Goal: Information Seeking & Learning: Learn about a topic

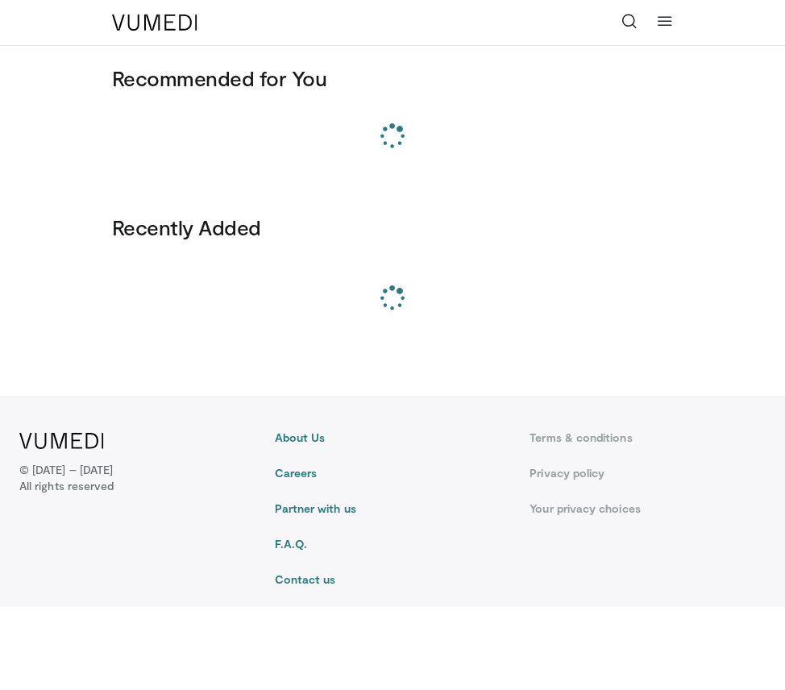
click at [620, 27] on link at bounding box center [629, 22] width 32 height 32
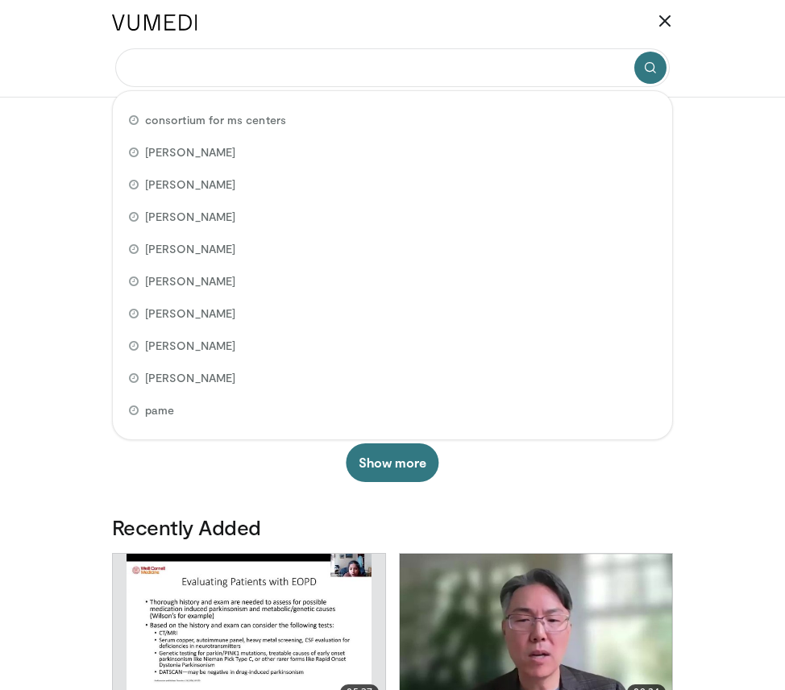
paste input "**********"
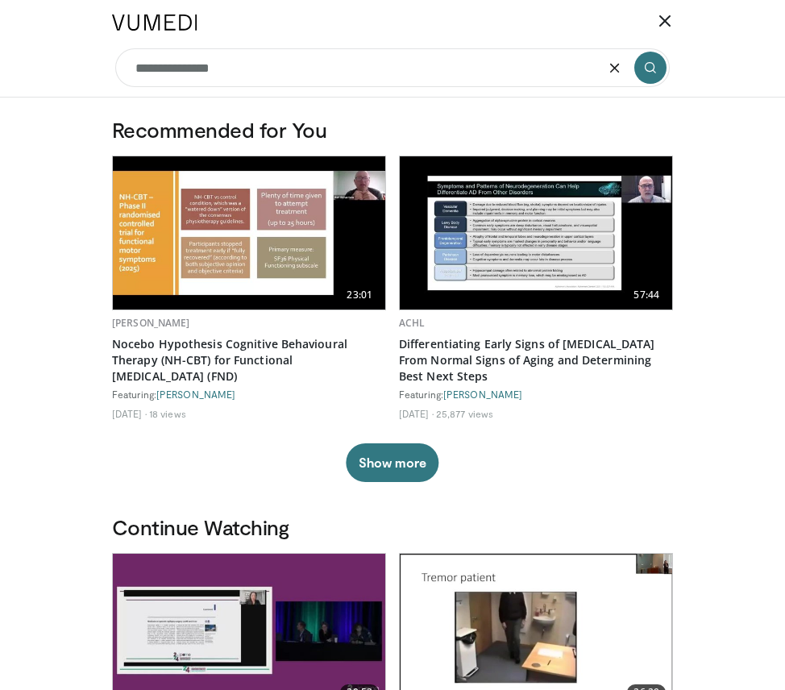
type input "**********"
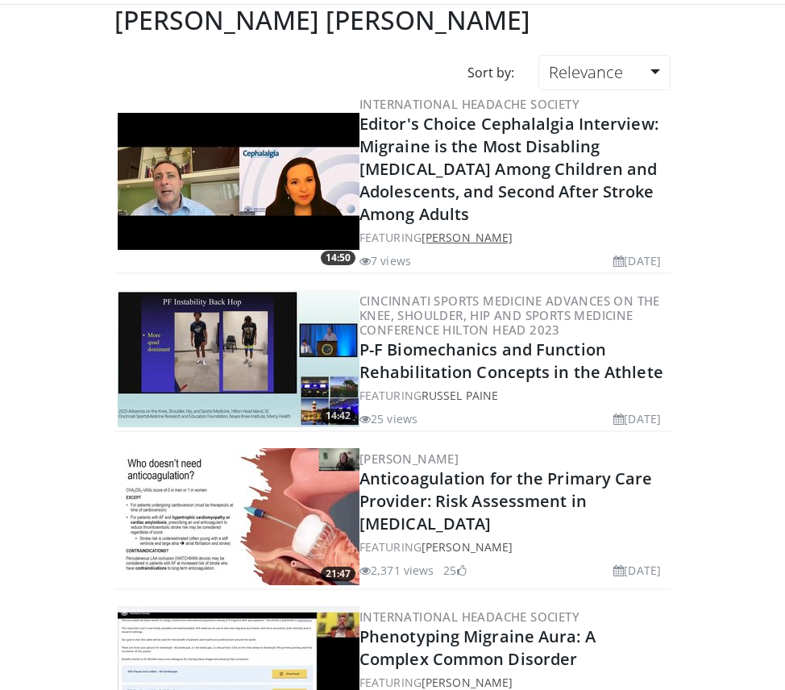
scroll to position [43, 0]
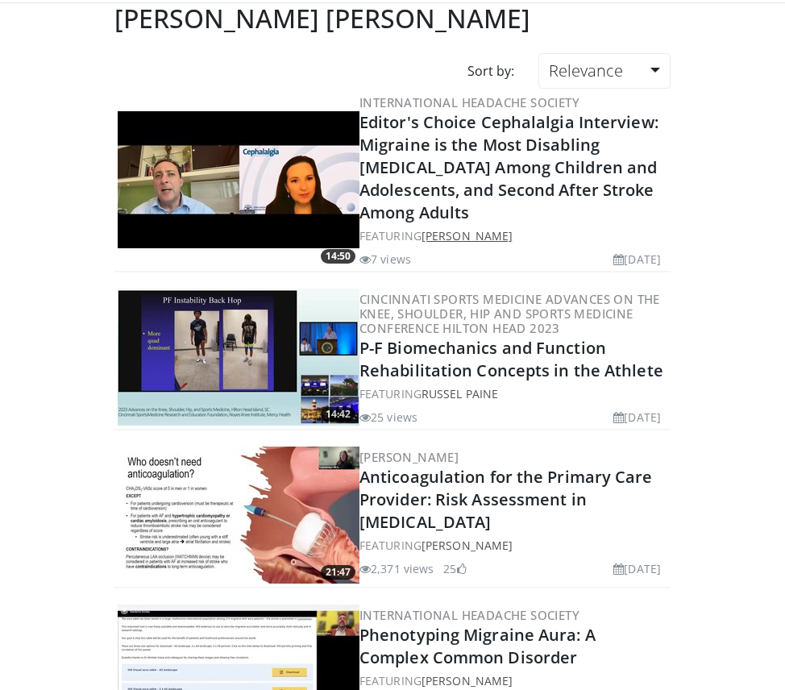
click at [471, 228] on link "Mario Peres" at bounding box center [467, 235] width 91 height 15
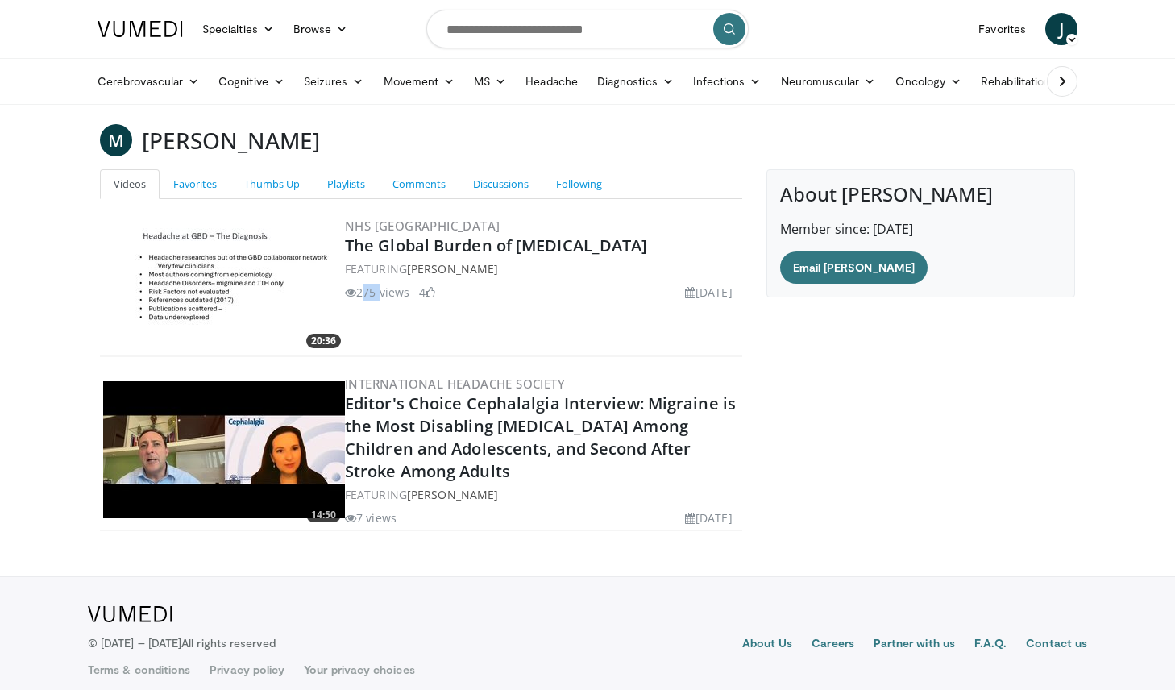
drag, startPoint x: 360, startPoint y: 293, endPoint x: 377, endPoint y: 296, distance: 17.9
click at [377, 296] on li "275 views" at bounding box center [377, 292] width 64 height 17
click at [568, 31] on input "Search topics, interventions" at bounding box center [587, 29] width 322 height 39
paste input "**********"
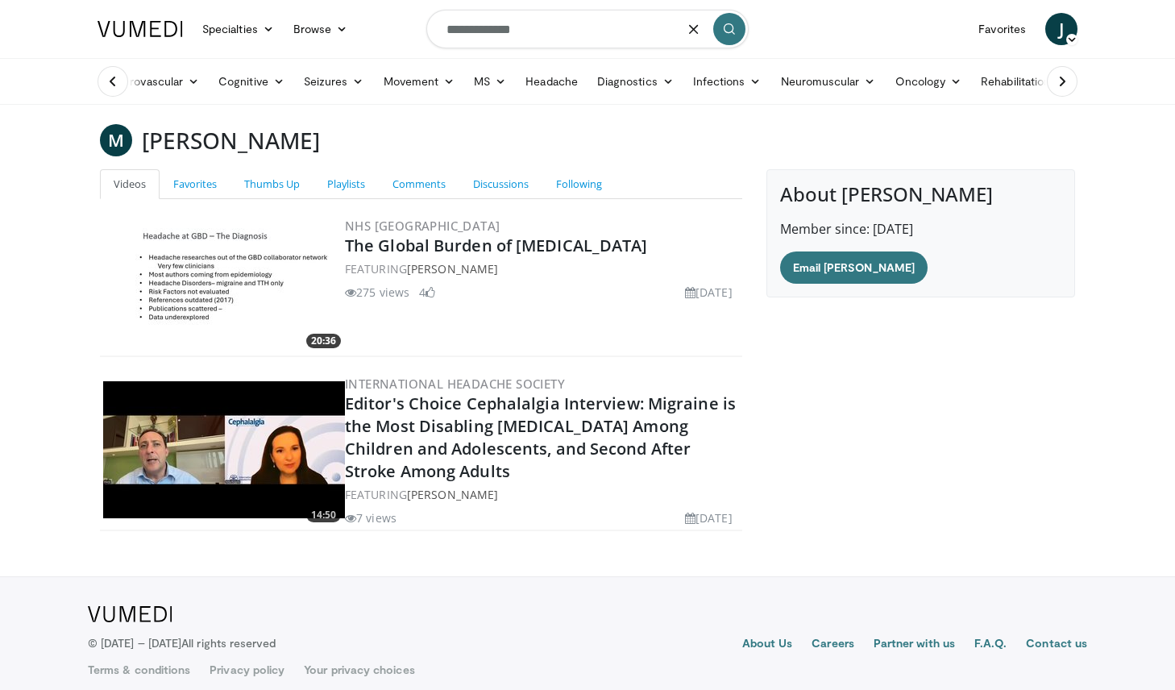
type input "**********"
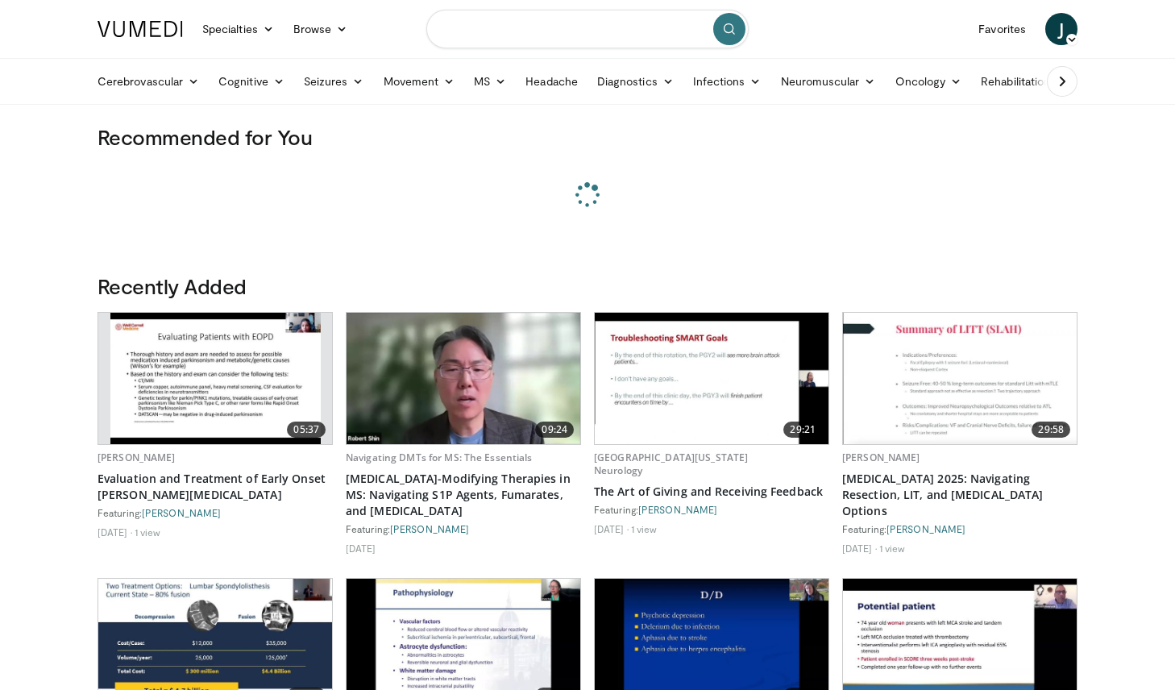
click at [538, 19] on input "Search topics, interventions" at bounding box center [587, 29] width 322 height 39
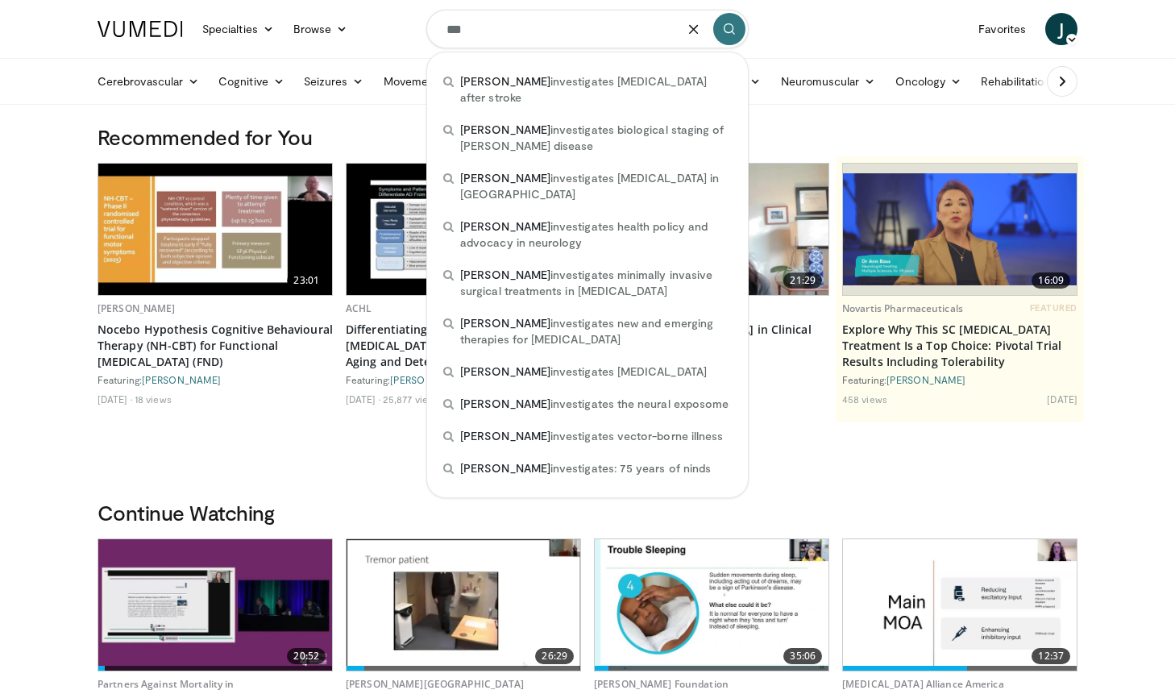
type input "***"
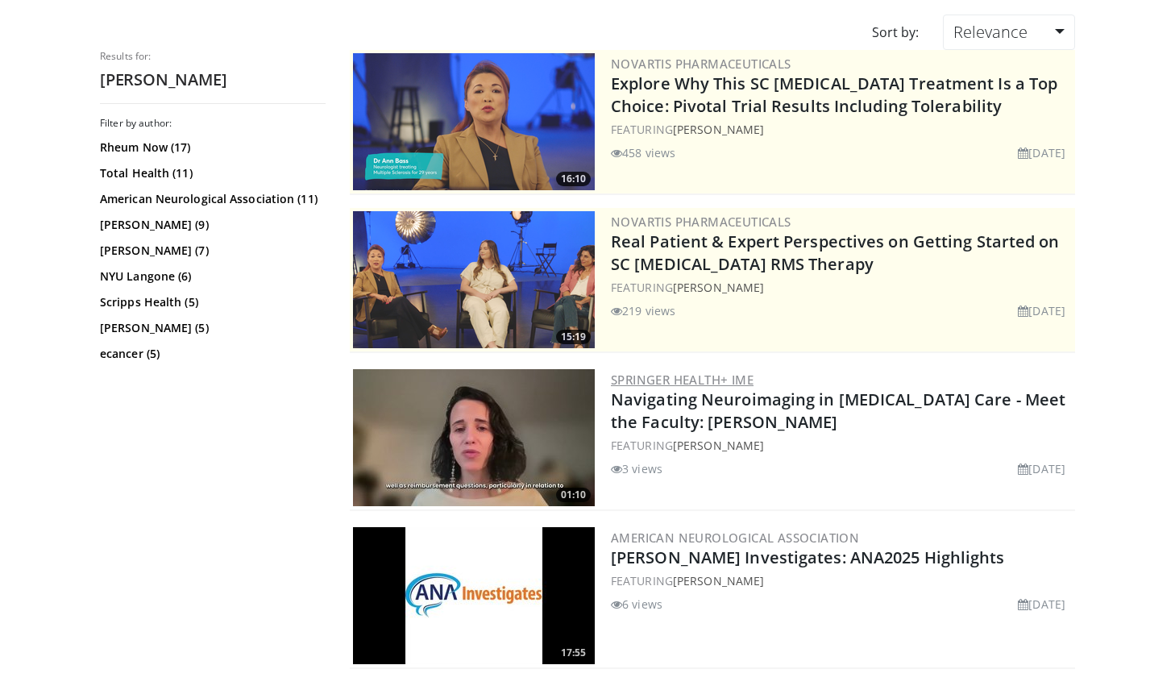
scroll to position [152, 0]
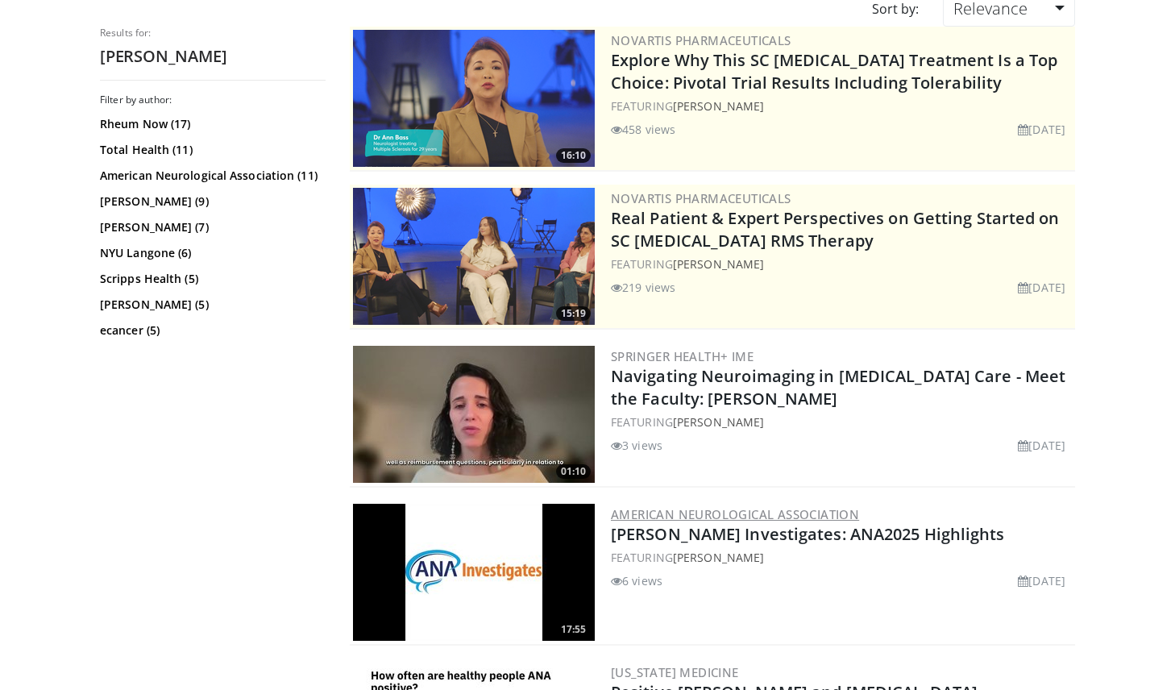
click at [721, 517] on link "American Neurological Association" at bounding box center [735, 514] width 248 height 16
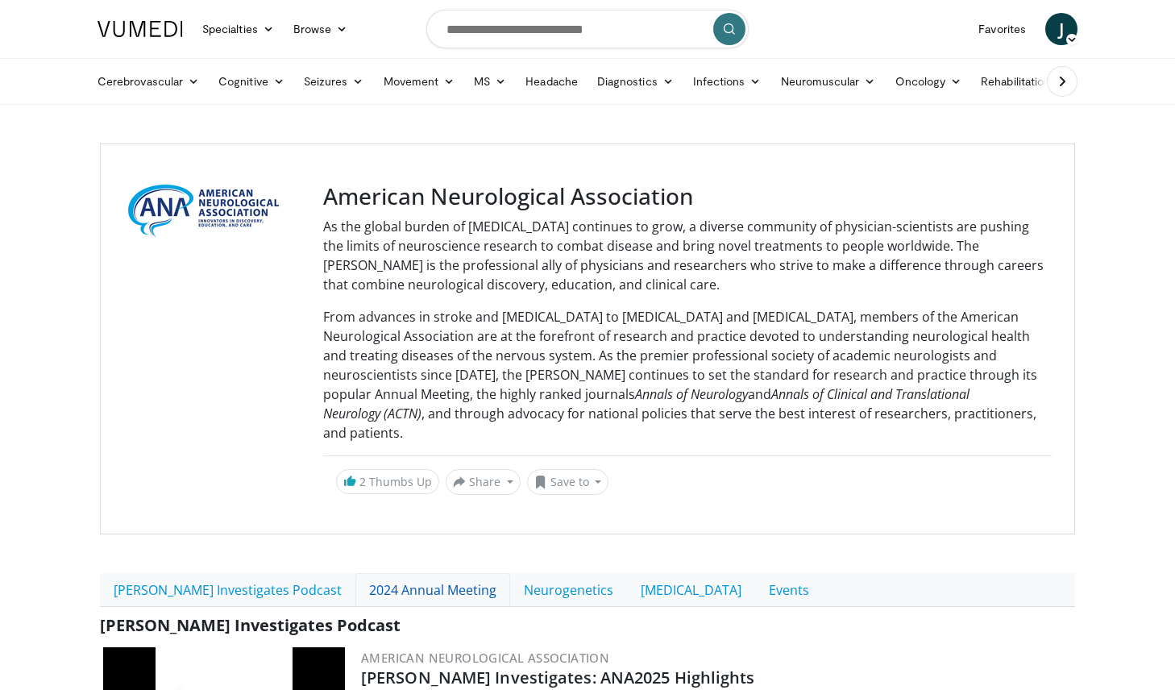
click at [356, 573] on link "2024 Annual Meeting" at bounding box center [433, 590] width 155 height 34
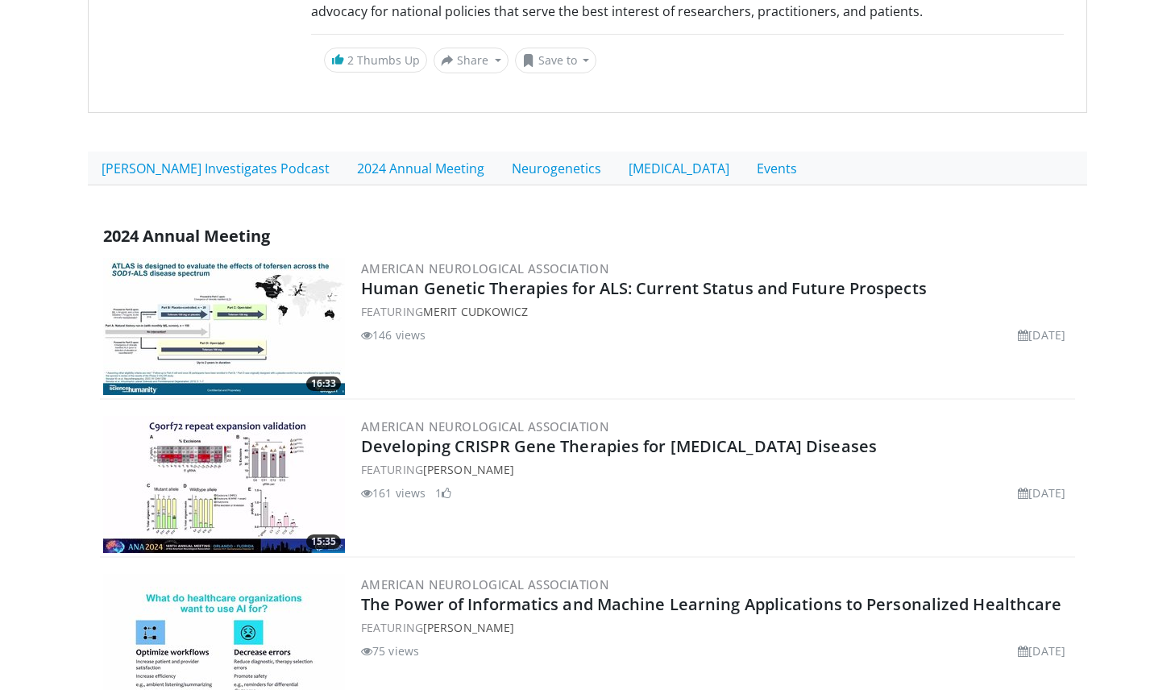
scroll to position [401, 0]
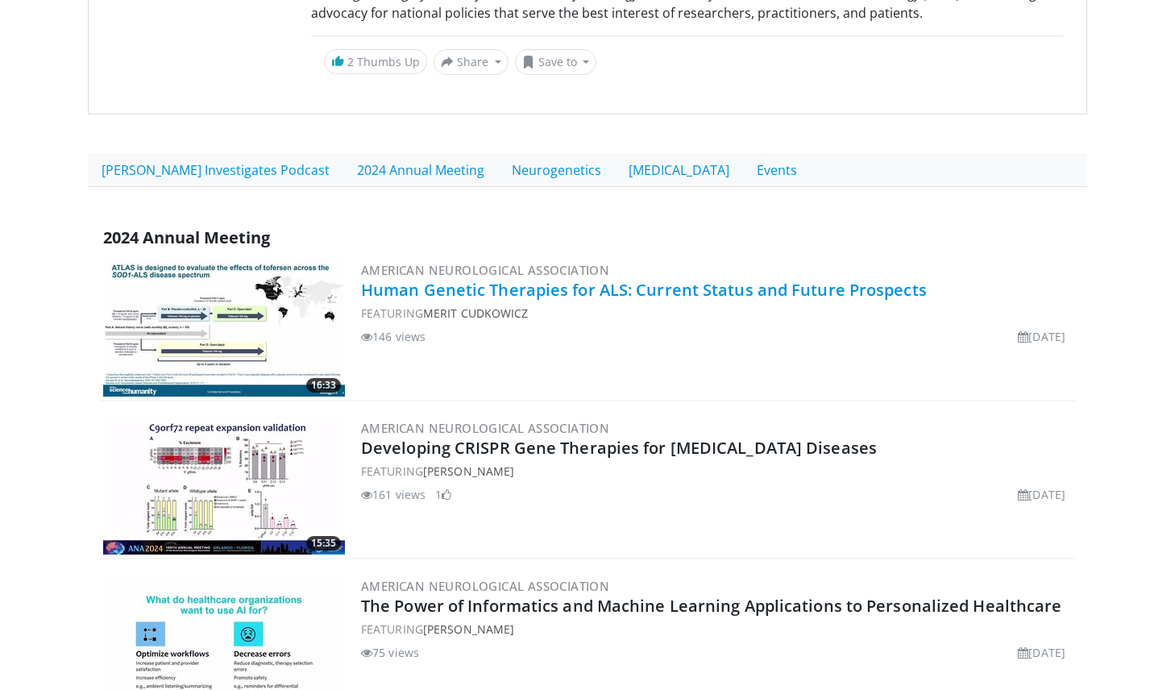
click at [534, 293] on link "Human Genetic Therapies for ALS: Current Status and Future Prospects" at bounding box center [644, 290] width 566 height 22
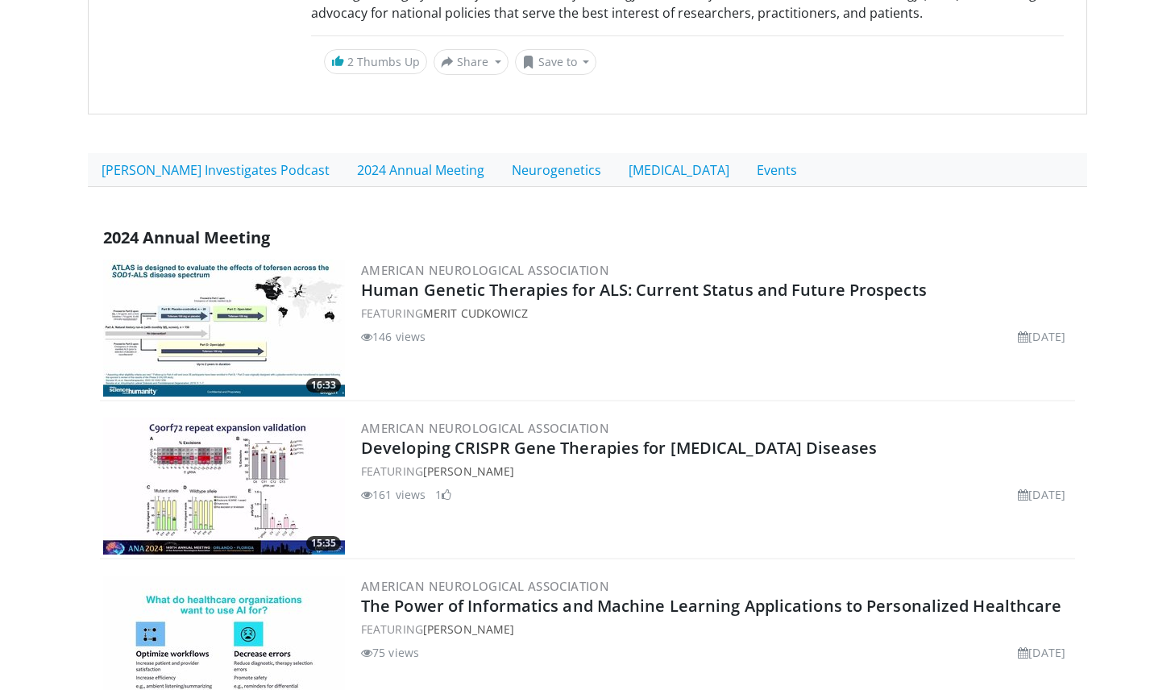
scroll to position [493, 0]
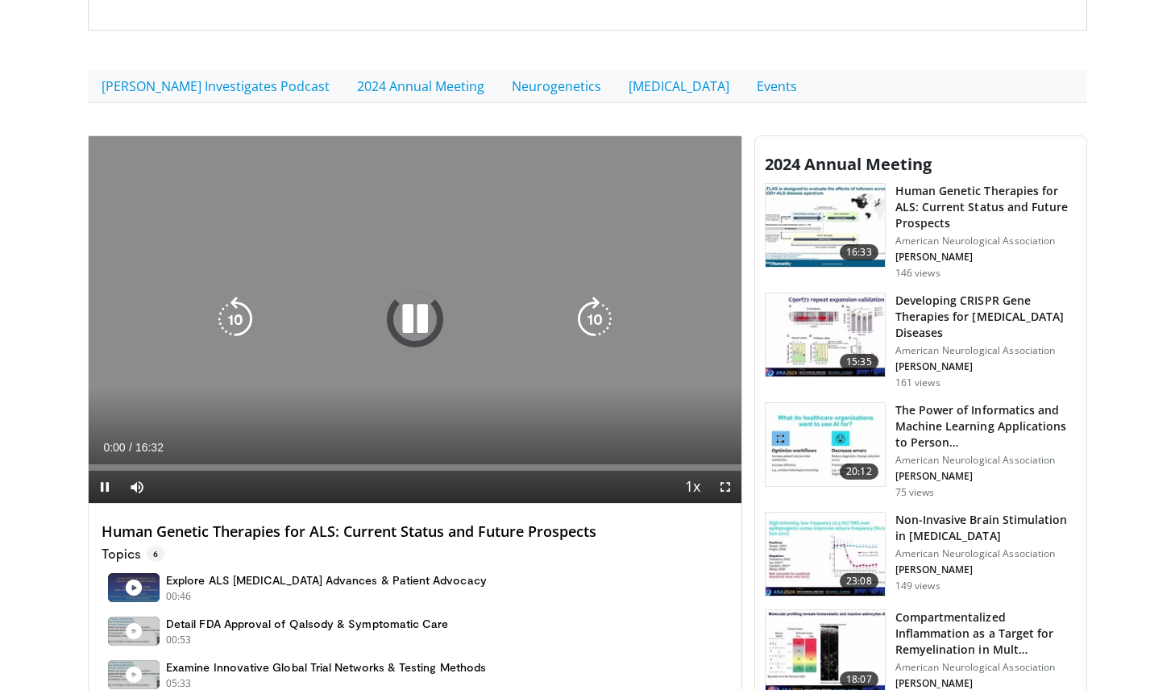
scroll to position [501, 0]
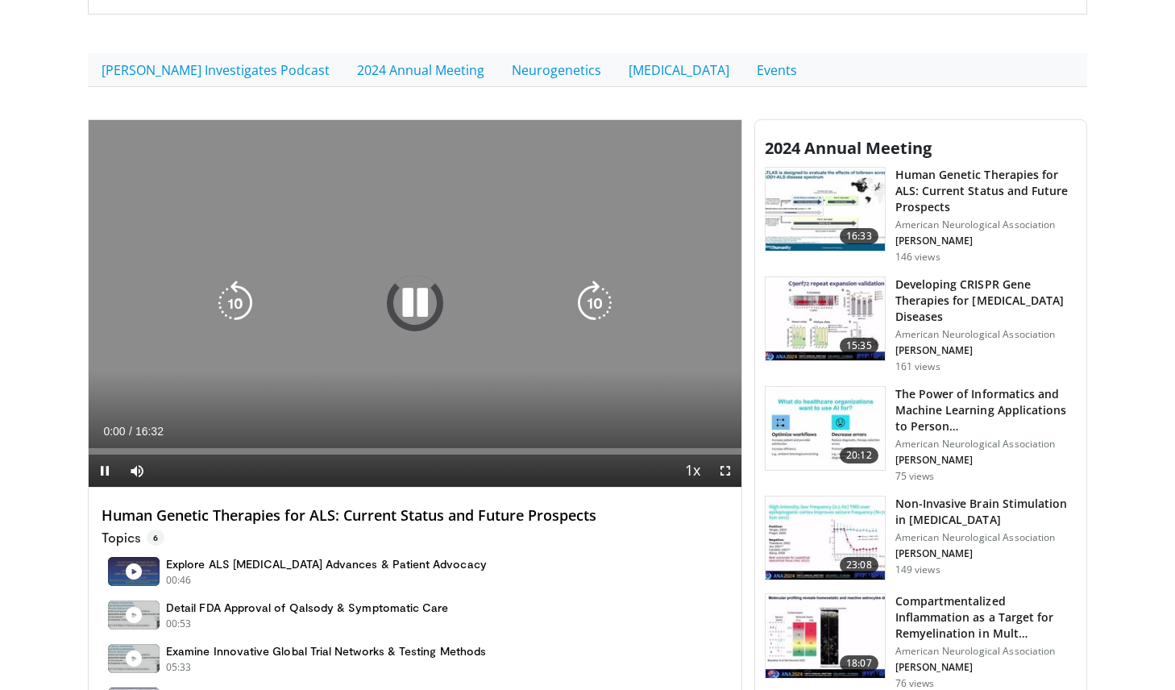
click at [408, 288] on icon "Video Player" at bounding box center [415, 303] width 45 height 45
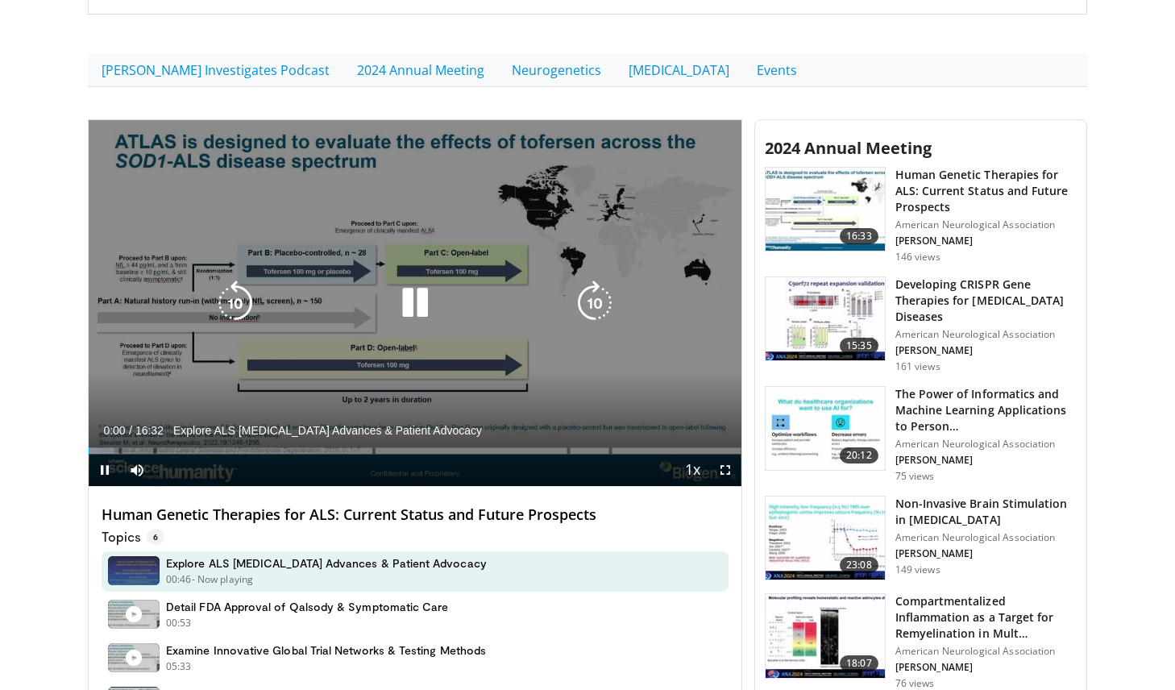
click at [414, 303] on icon "Video Player" at bounding box center [415, 303] width 45 height 45
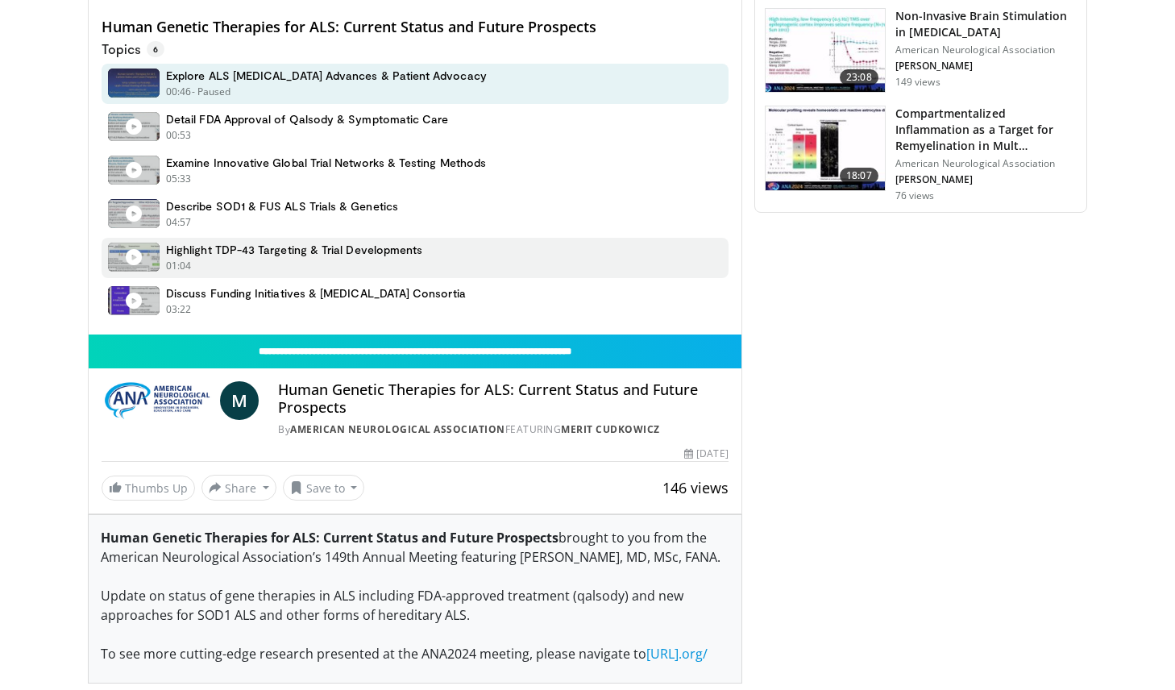
scroll to position [997, 0]
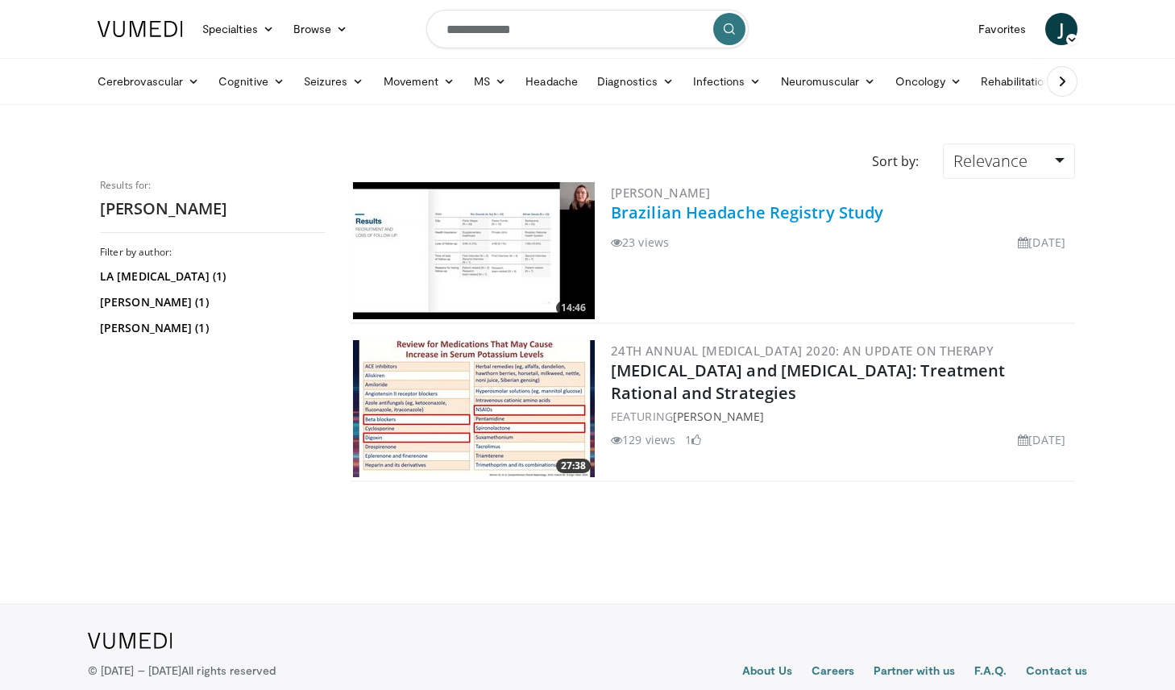
click at [666, 209] on link "Brazilian Headache Registry Study" at bounding box center [747, 213] width 272 height 22
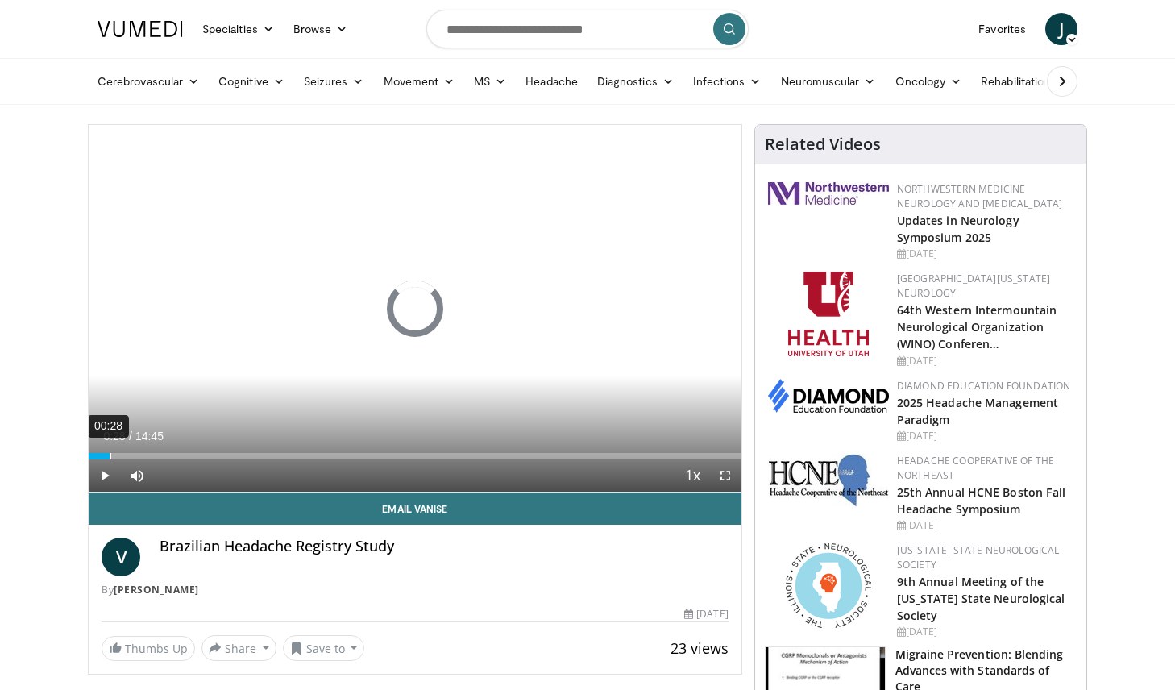
click at [110, 449] on div "Loaded : 0.00% 00:28 00:28" at bounding box center [415, 451] width 653 height 15
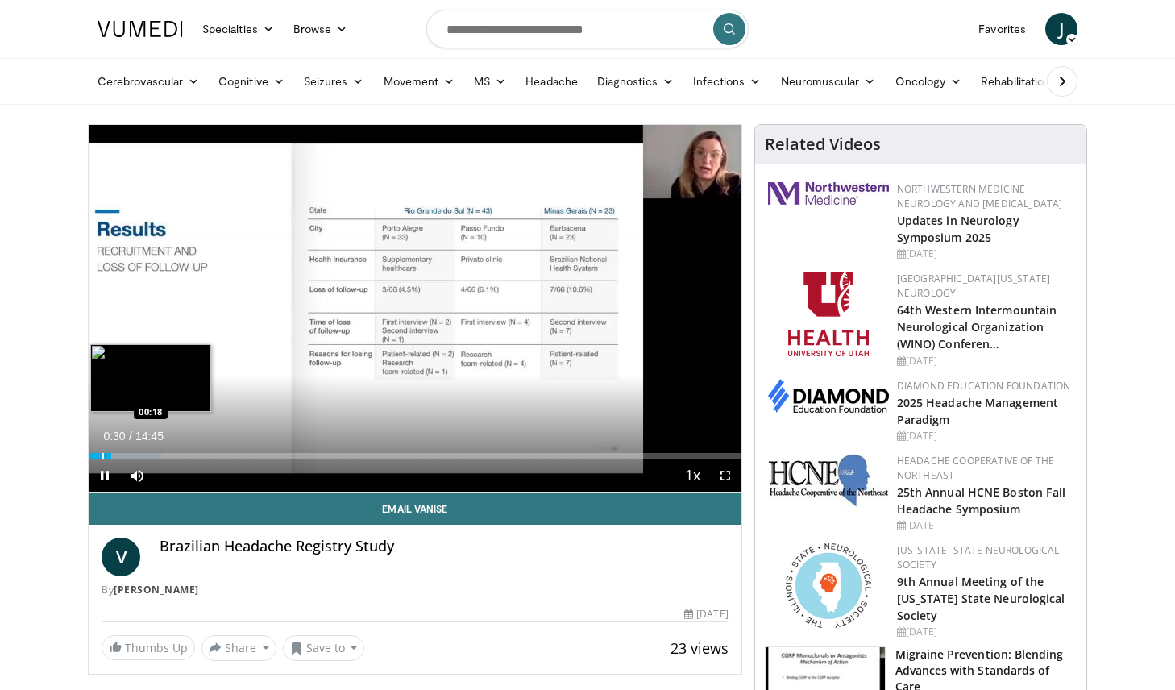
click at [102, 455] on div "Progress Bar" at bounding box center [103, 456] width 2 height 6
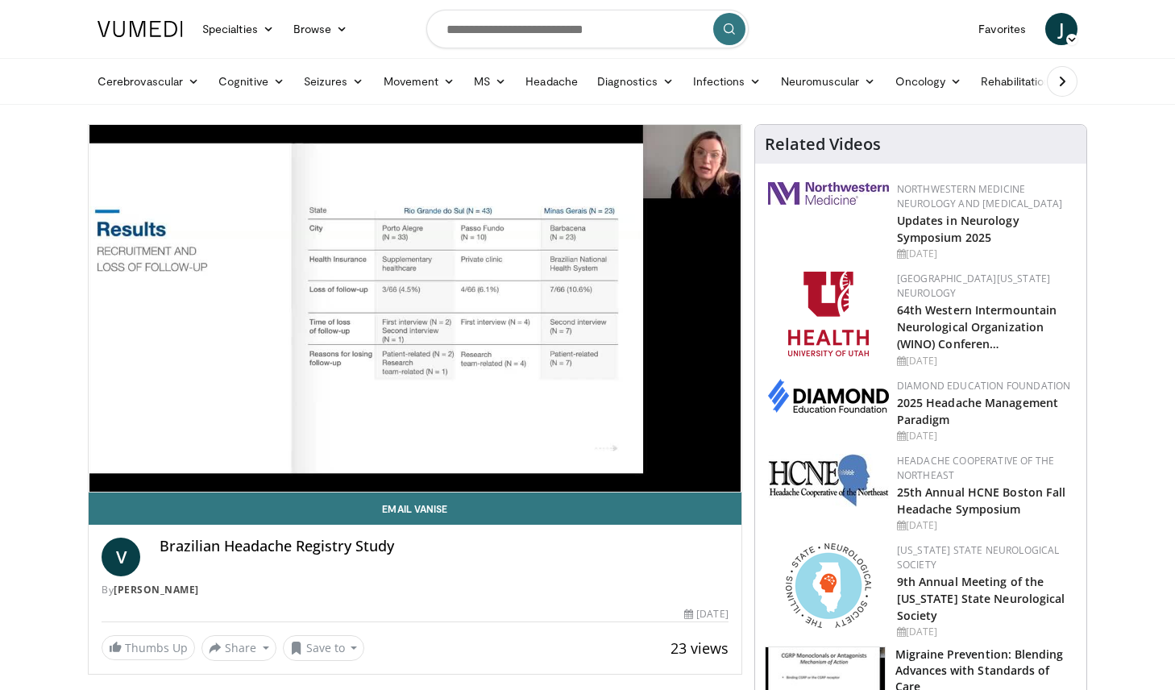
click at [171, 12] on link at bounding box center [140, 28] width 105 height 45
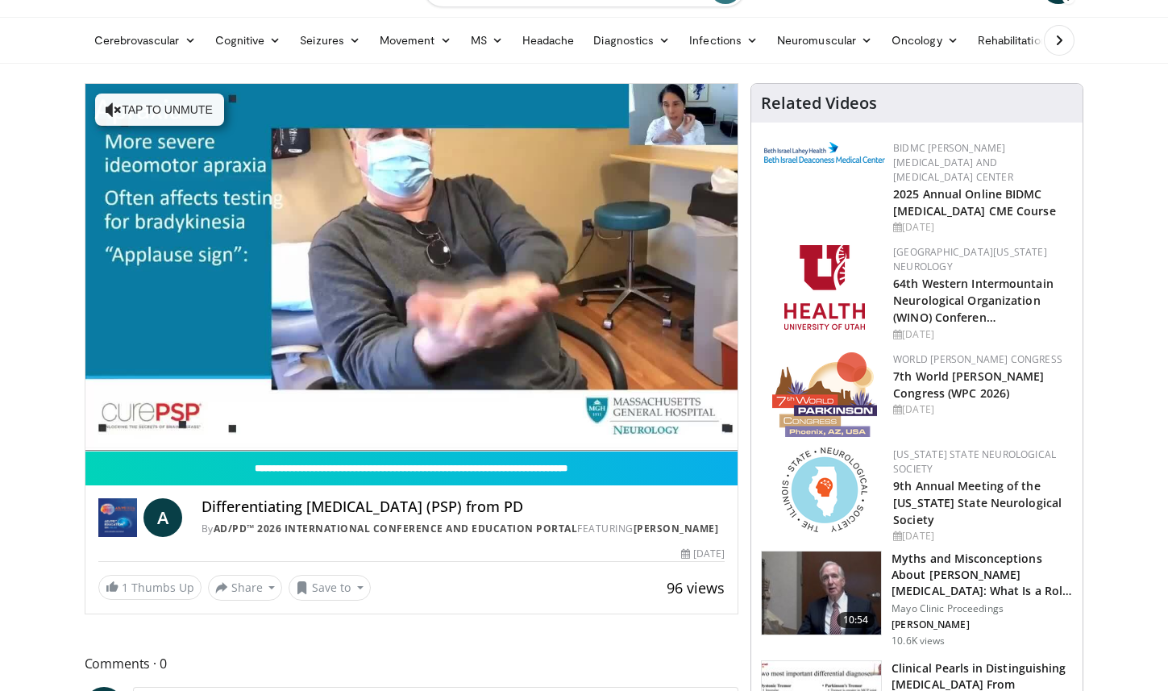
scroll to position [45, 0]
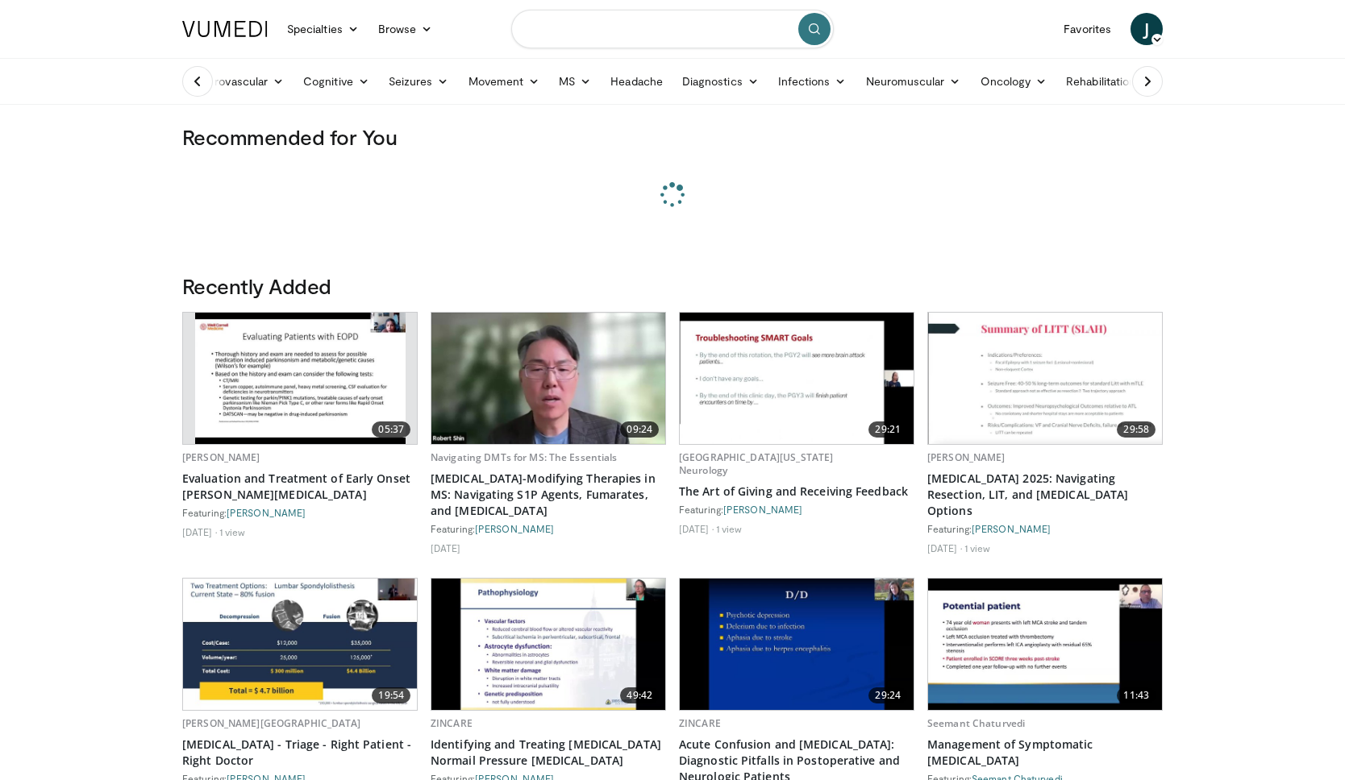
click at [749, 35] on input "Search topics, interventions" at bounding box center [672, 29] width 322 height 39
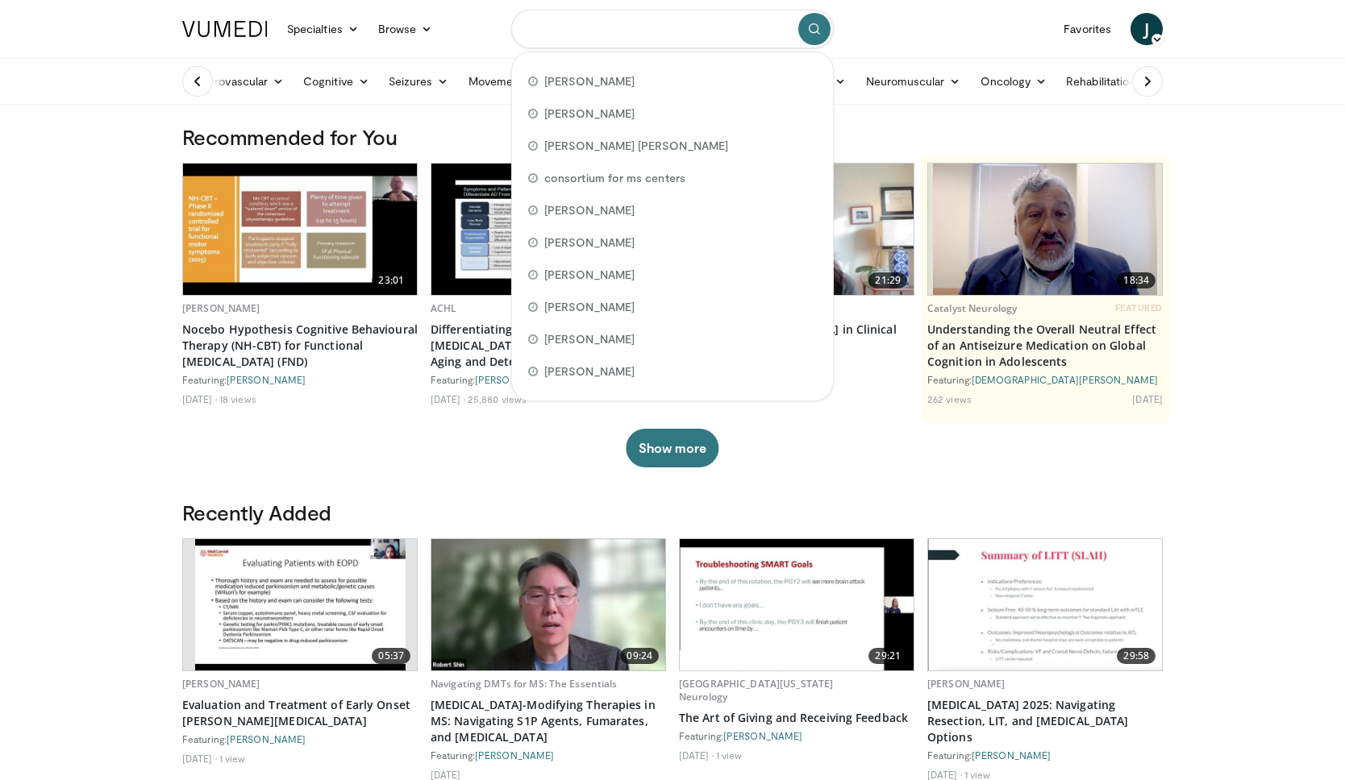
paste input "**********"
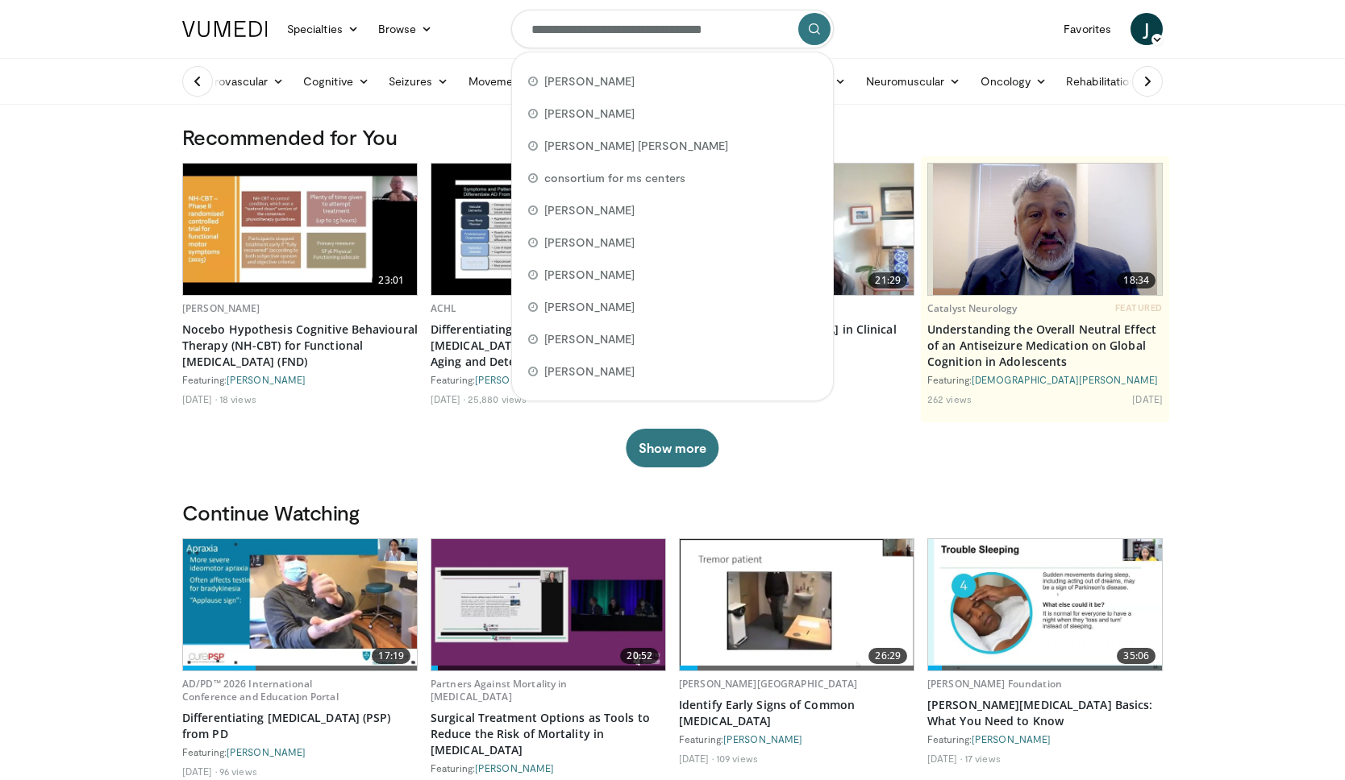
type input "**********"
click at [835, 27] on nav "Specialties Adult & Family Medicine Allergy, Asthma, Immunology Anesthesiology …" at bounding box center [673, 29] width 1000 height 58
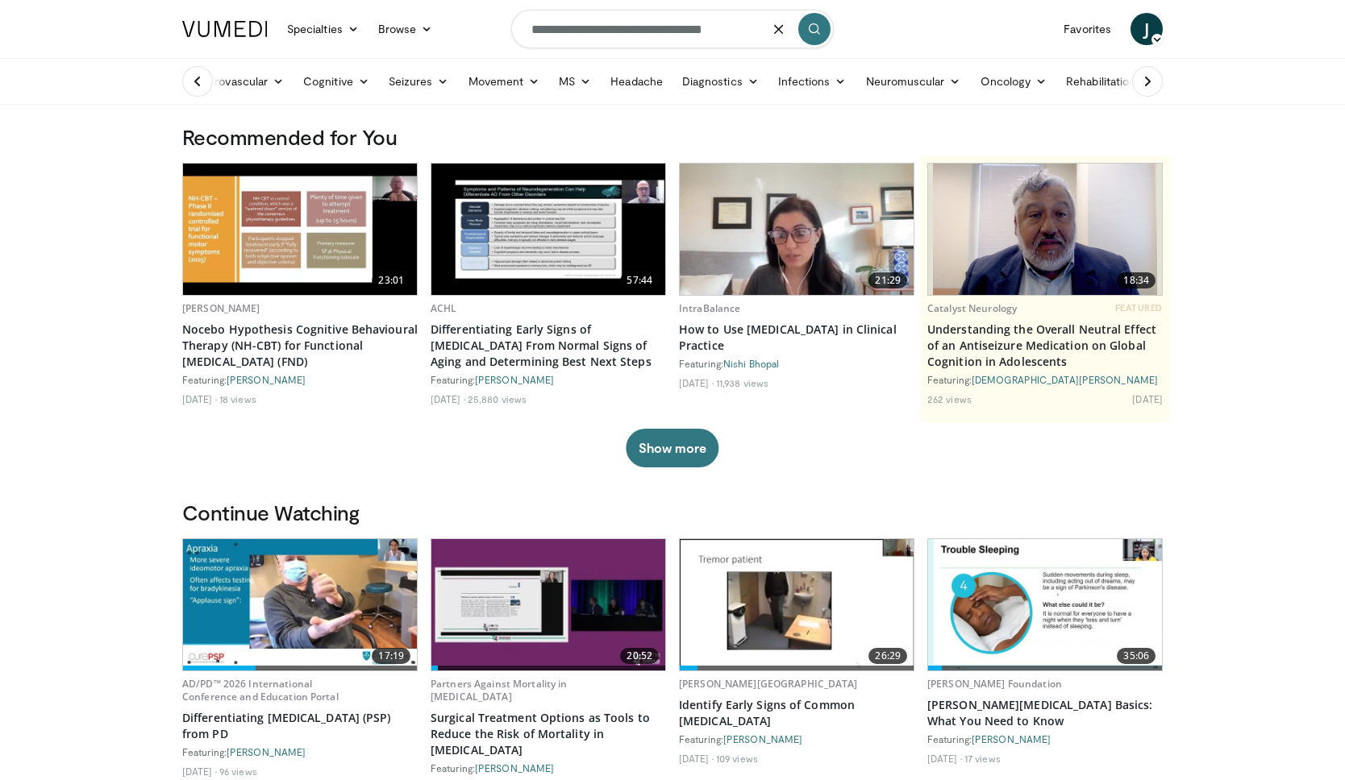
click at [821, 27] on button "submit" at bounding box center [814, 29] width 32 height 32
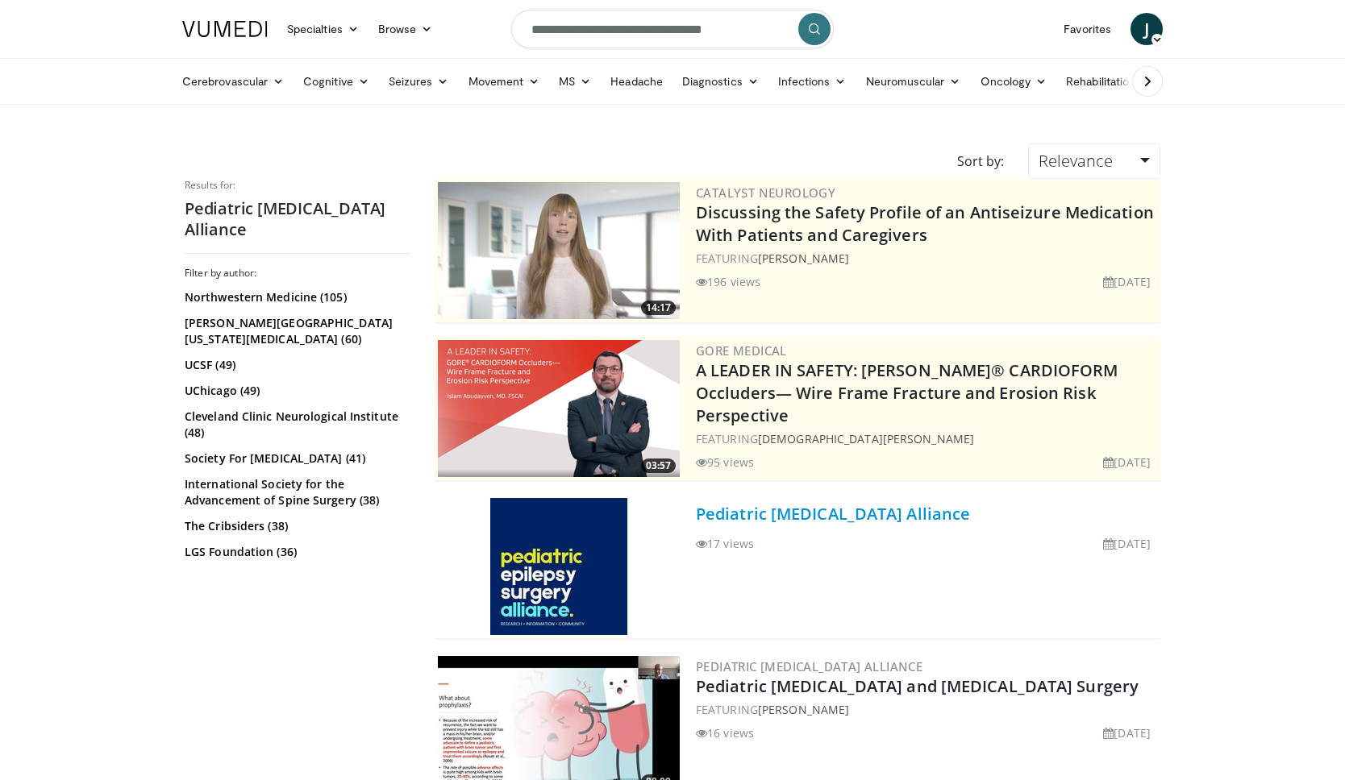
click at [935, 523] on link "Pediatric [MEDICAL_DATA] Alliance" at bounding box center [833, 514] width 274 height 22
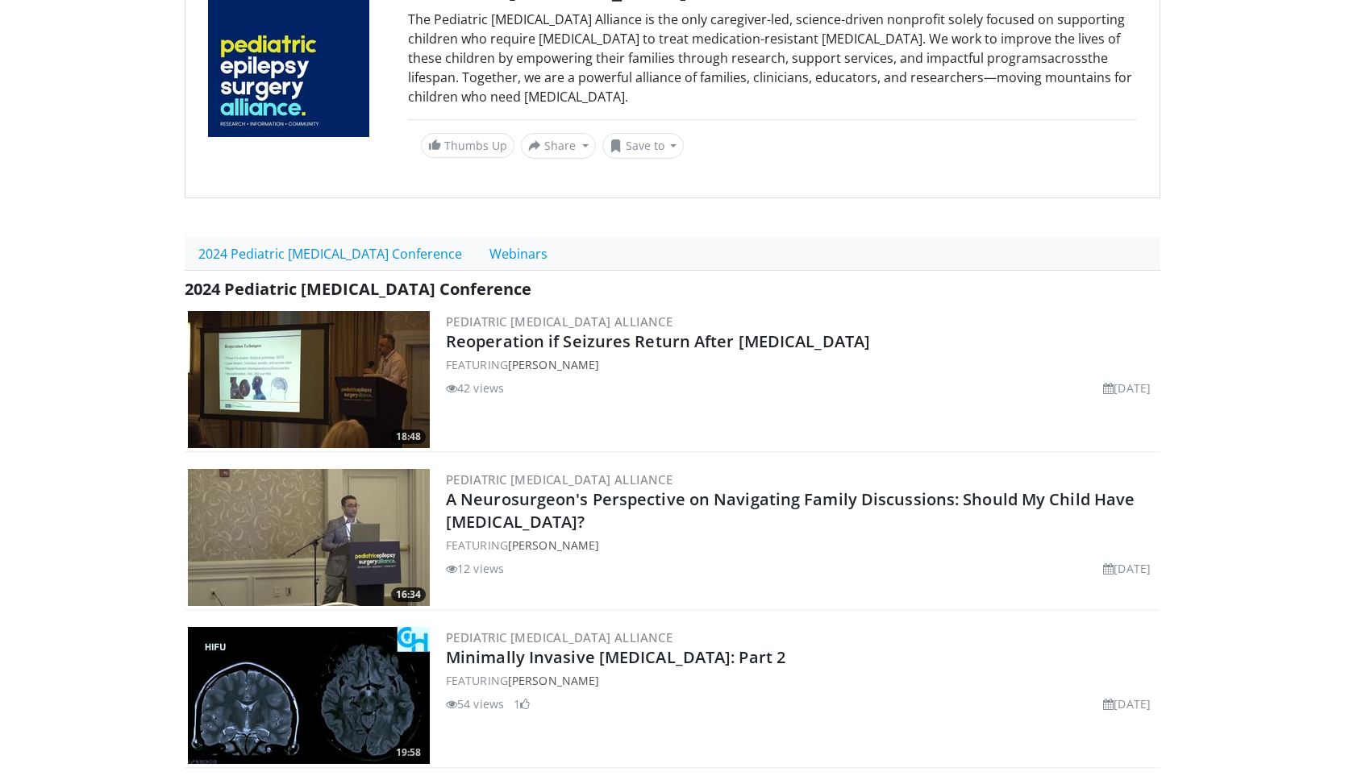
scroll to position [184, 0]
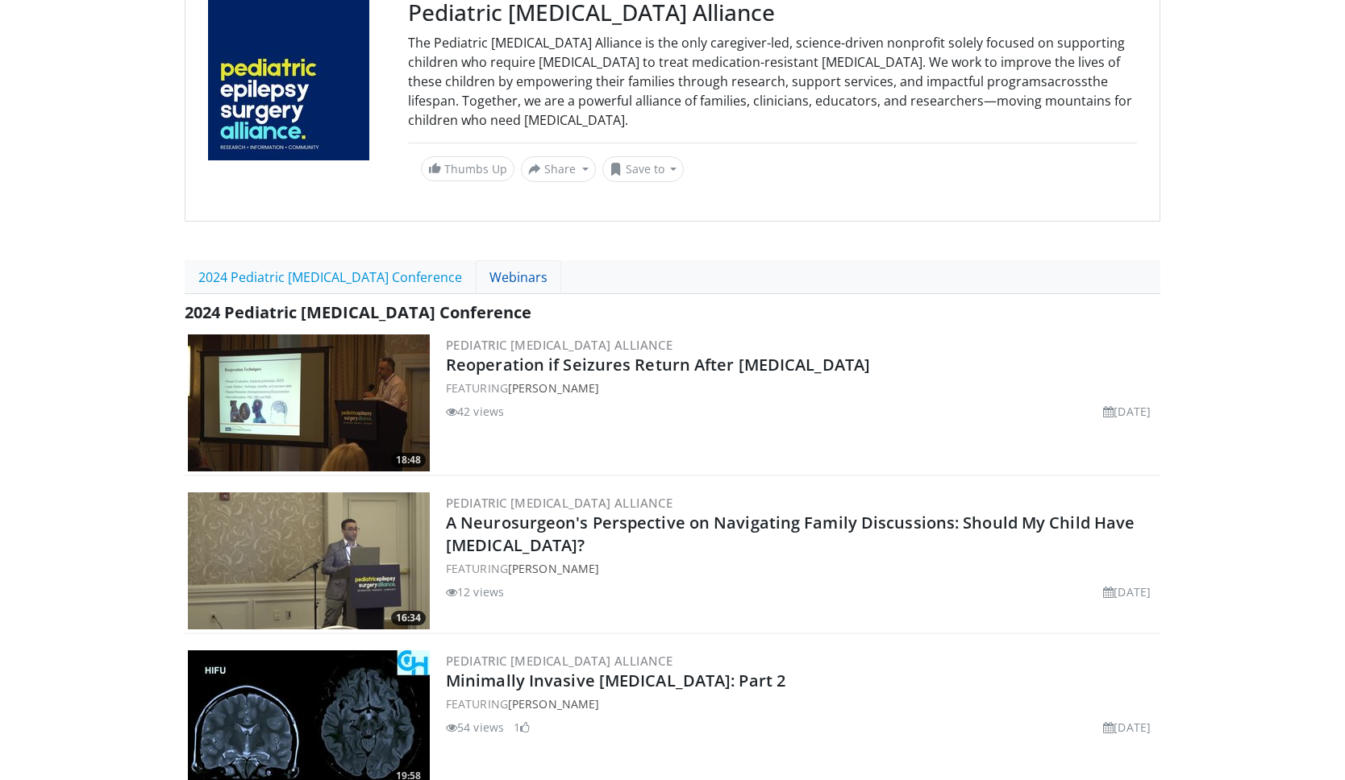
click at [527, 272] on link "Webinars" at bounding box center [518, 277] width 85 height 34
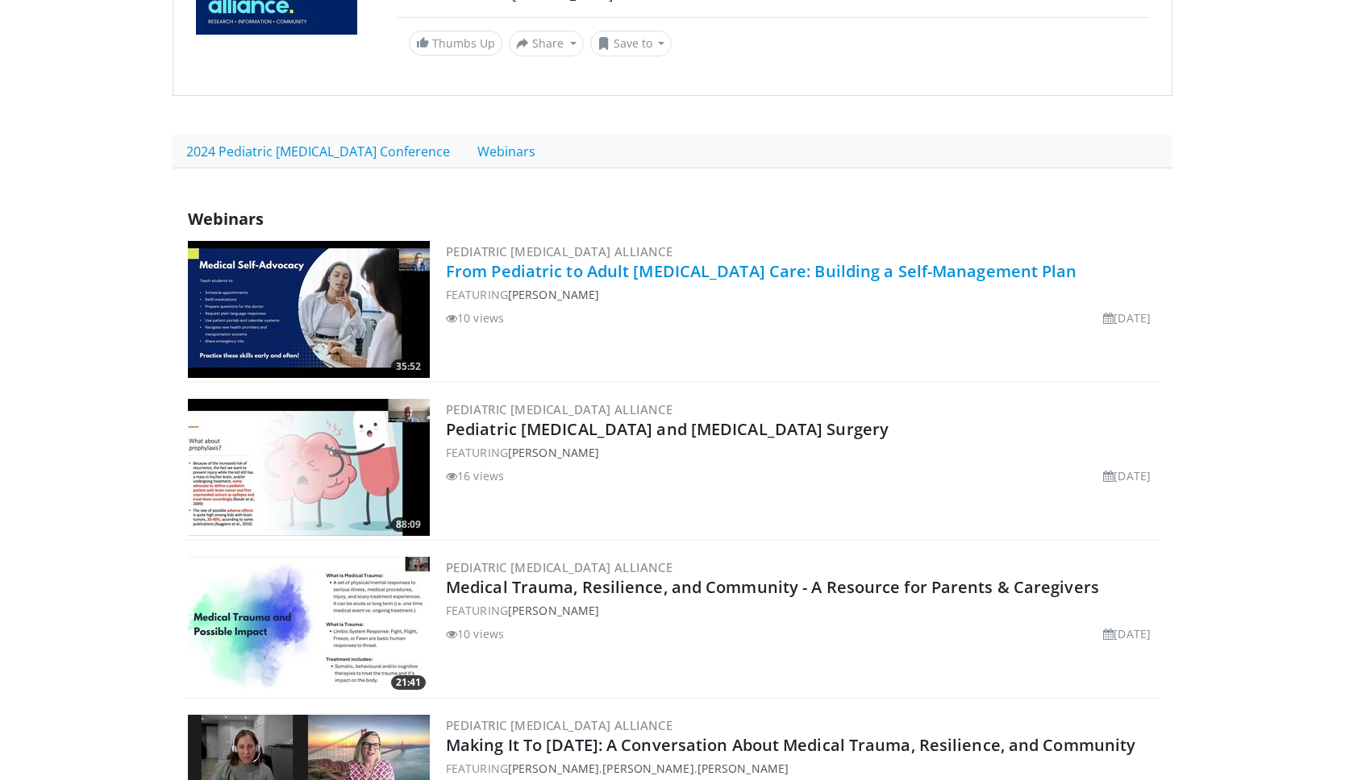
scroll to position [174, 0]
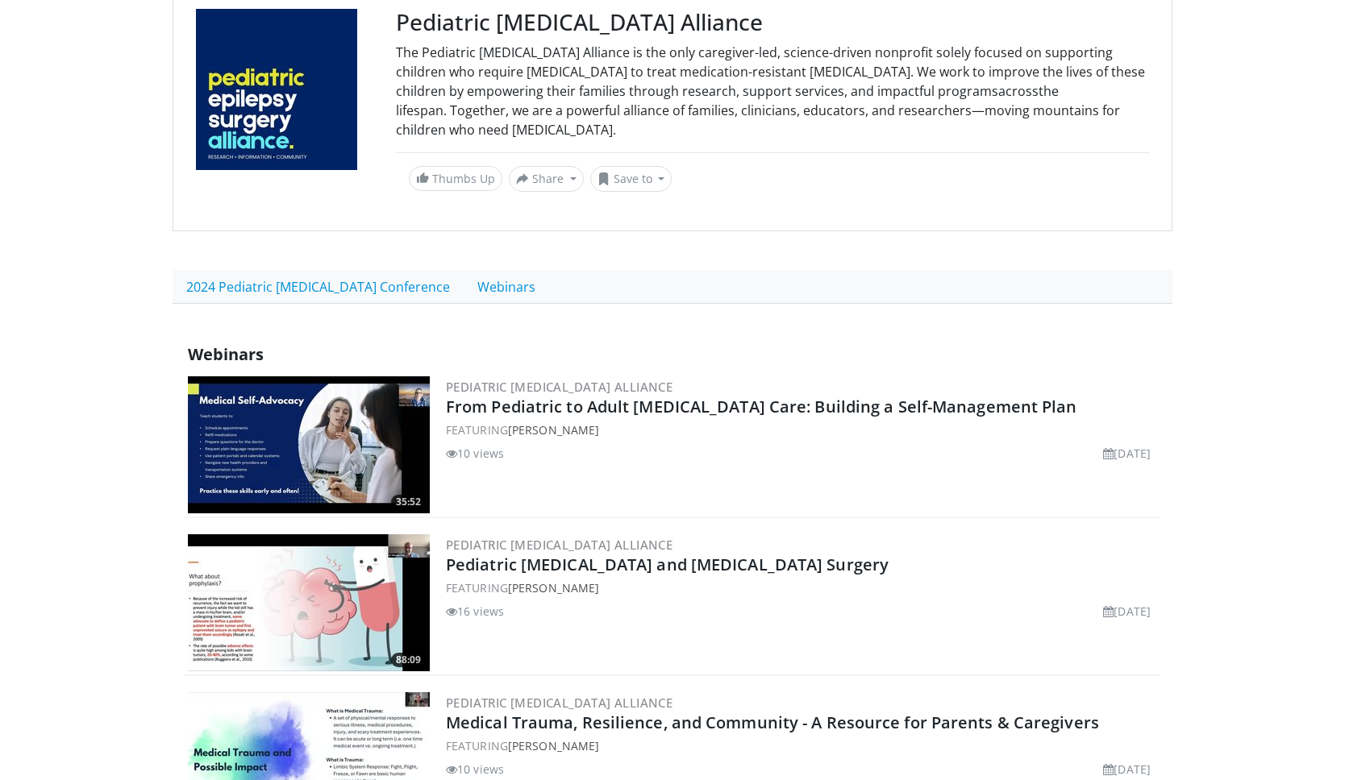
click at [534, 26] on h3 "Pediatric [MEDICAL_DATA] Alliance" at bounding box center [772, 22] width 753 height 27
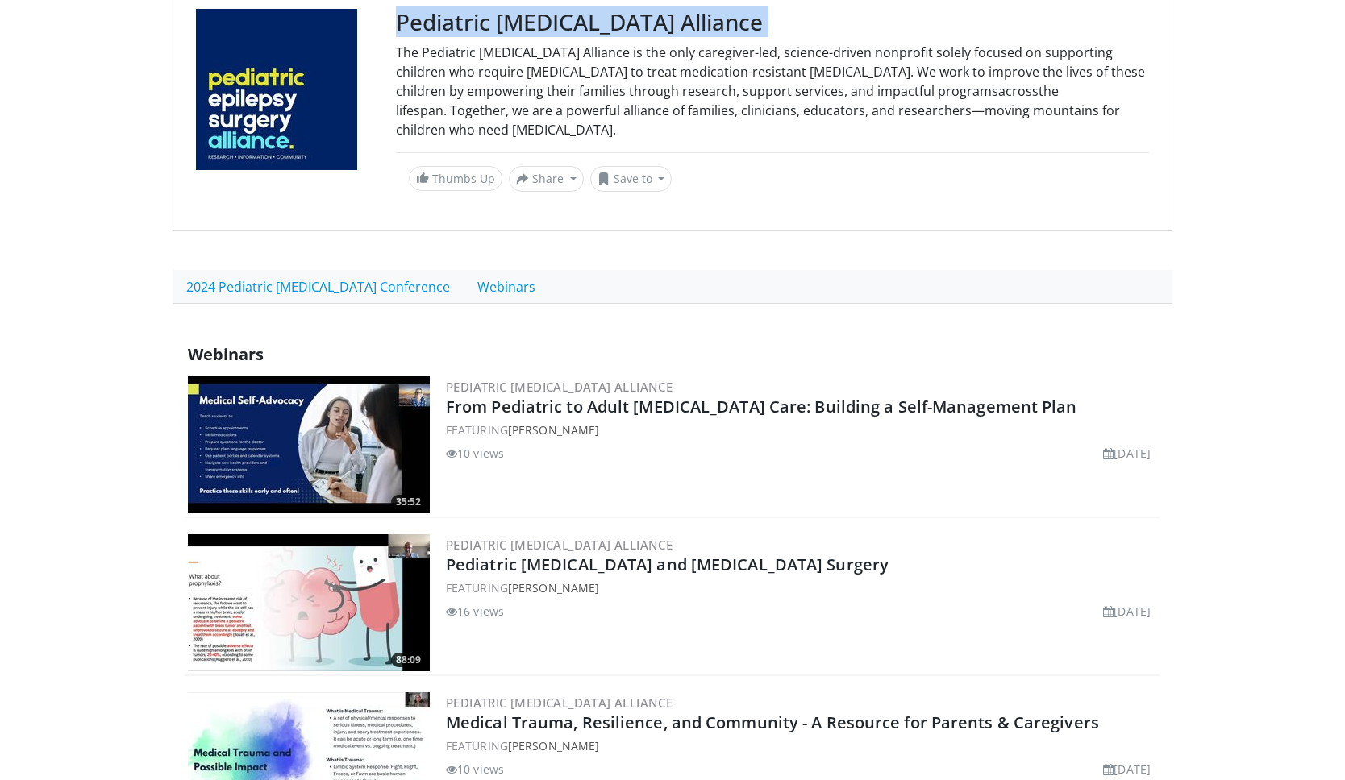
click at [534, 26] on h3 "Pediatric [MEDICAL_DATA] Alliance" at bounding box center [772, 22] width 753 height 27
copy div "Pediatric [MEDICAL_DATA] Alliance"
